Goal: Obtain resource: Download file/media

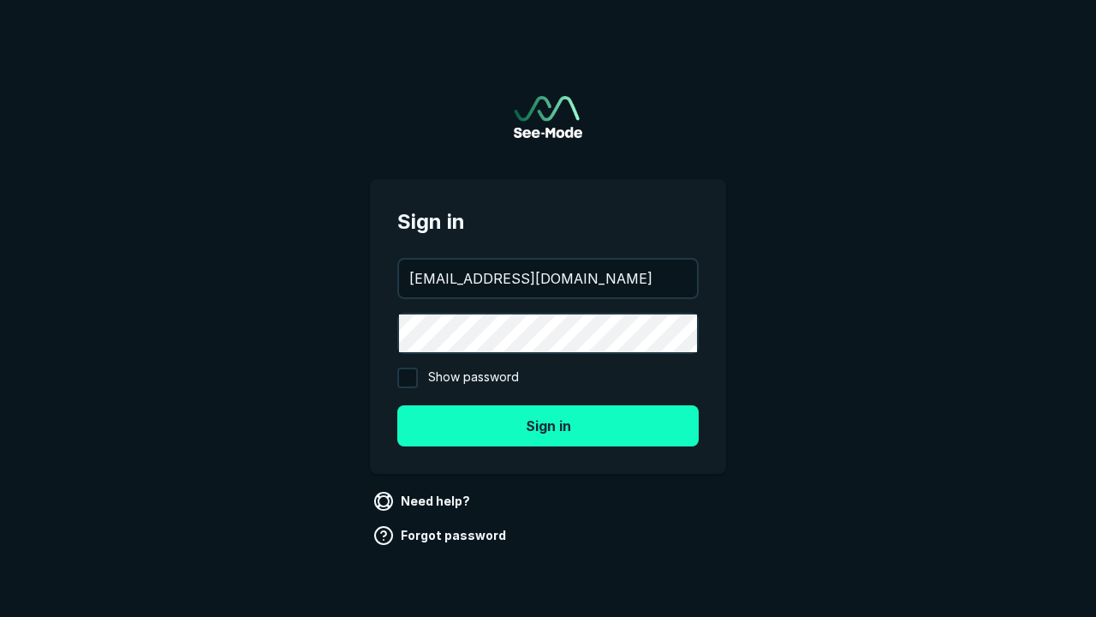
click at [548, 425] on button "Sign in" at bounding box center [548, 425] width 302 height 41
